Goal: Find specific page/section: Find specific page/section

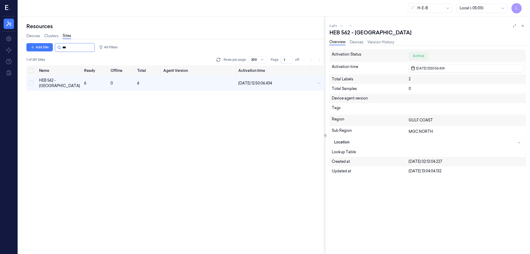
click at [72, 47] on input "string" at bounding box center [77, 47] width 31 height 8
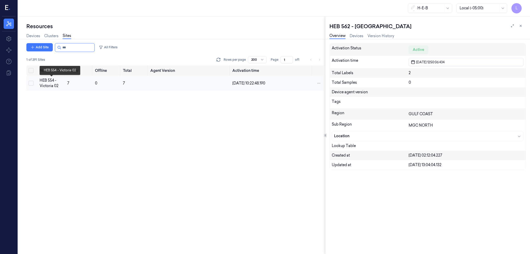
click at [49, 81] on div "HEB 554 - Victoria 02" at bounding box center [52, 83] width 24 height 11
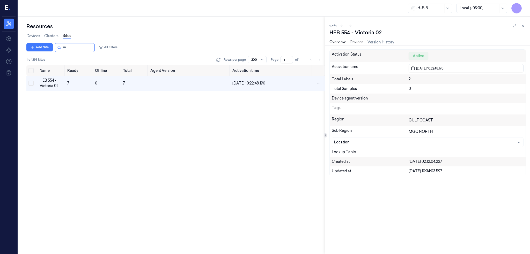
click at [359, 41] on link "Devices" at bounding box center [357, 42] width 14 height 6
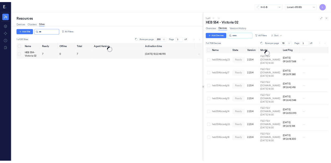
scroll to position [14, 0]
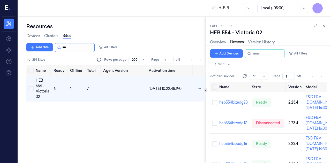
click at [71, 47] on input "string" at bounding box center [77, 47] width 31 height 8
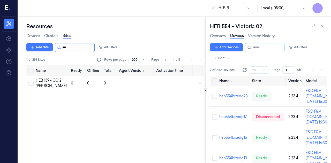
type input "***"
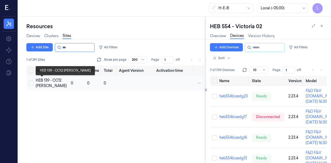
click at [39, 89] on div "HEB 139 - CC12 [PERSON_NAME]" at bounding box center [51, 83] width 31 height 11
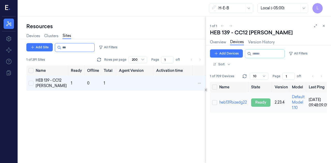
click at [265, 103] on div "ready" at bounding box center [260, 103] width 19 height 8
click at [241, 40] on link "Devices" at bounding box center [237, 42] width 14 height 6
click at [257, 99] on div "ready" at bounding box center [260, 103] width 19 height 8
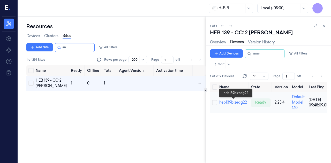
click at [237, 103] on link "heb139bizedg22" at bounding box center [233, 102] width 28 height 5
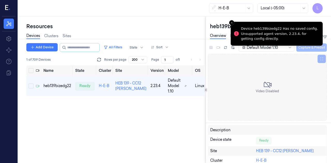
click at [175, 20] on div "Resources Devices Clusters Sites Add Device All Filters State Sort 1 of 709 Dev…" at bounding box center [112, 90] width 188 height 147
click at [231, 23] on icon "Close toast" at bounding box center [231, 22] width 3 height 3
